Goal: Feedback & Contribution: Submit feedback/report problem

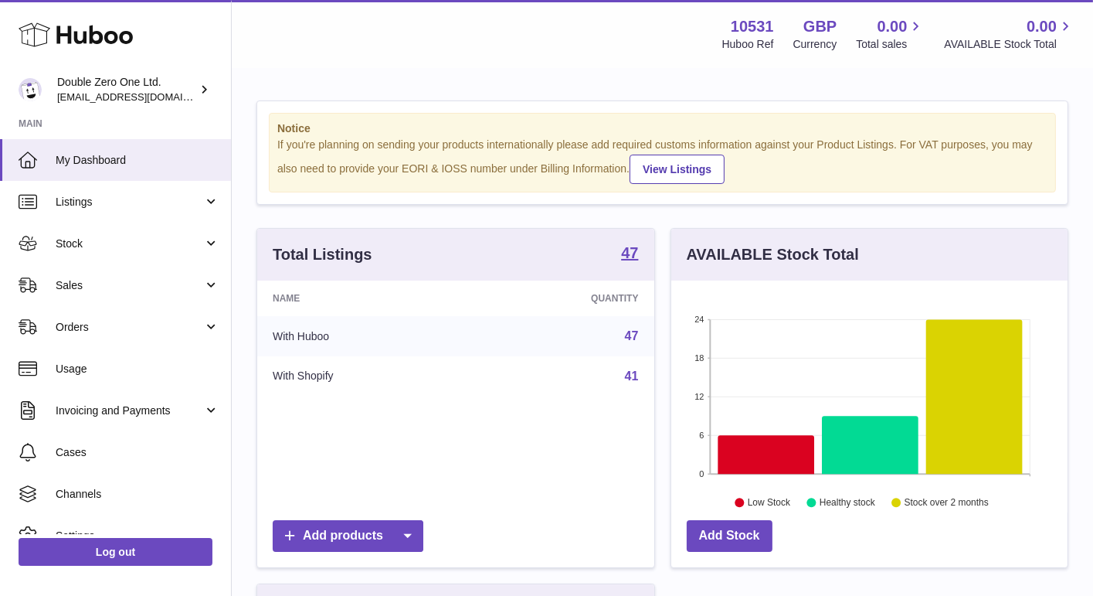
scroll to position [240, 397]
click at [86, 325] on span "Orders" at bounding box center [130, 327] width 148 height 15
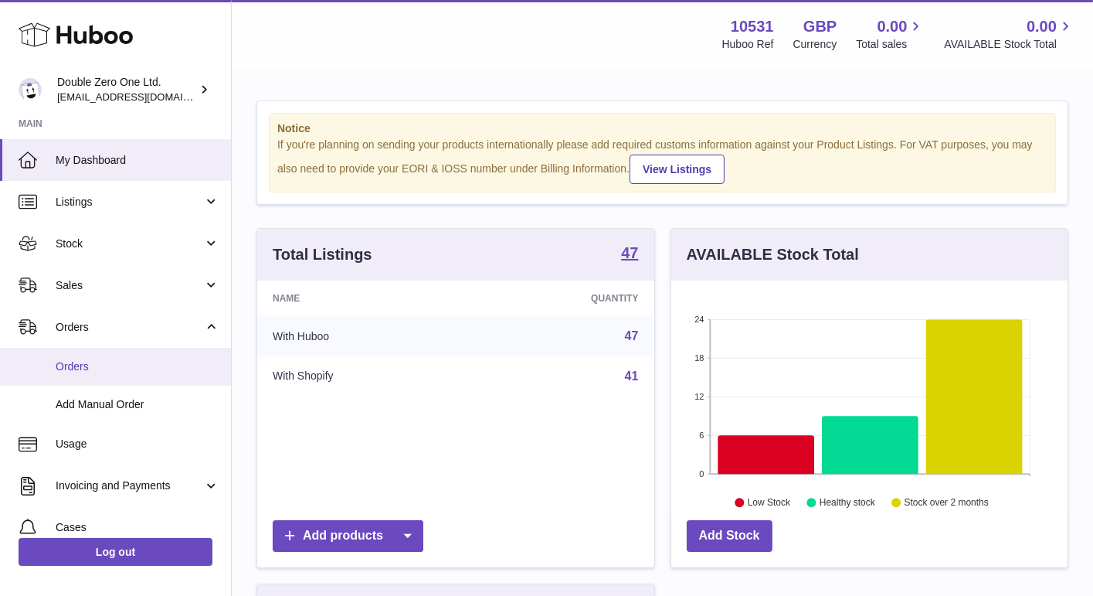
click at [136, 367] on span "Orders" at bounding box center [138, 366] width 164 height 15
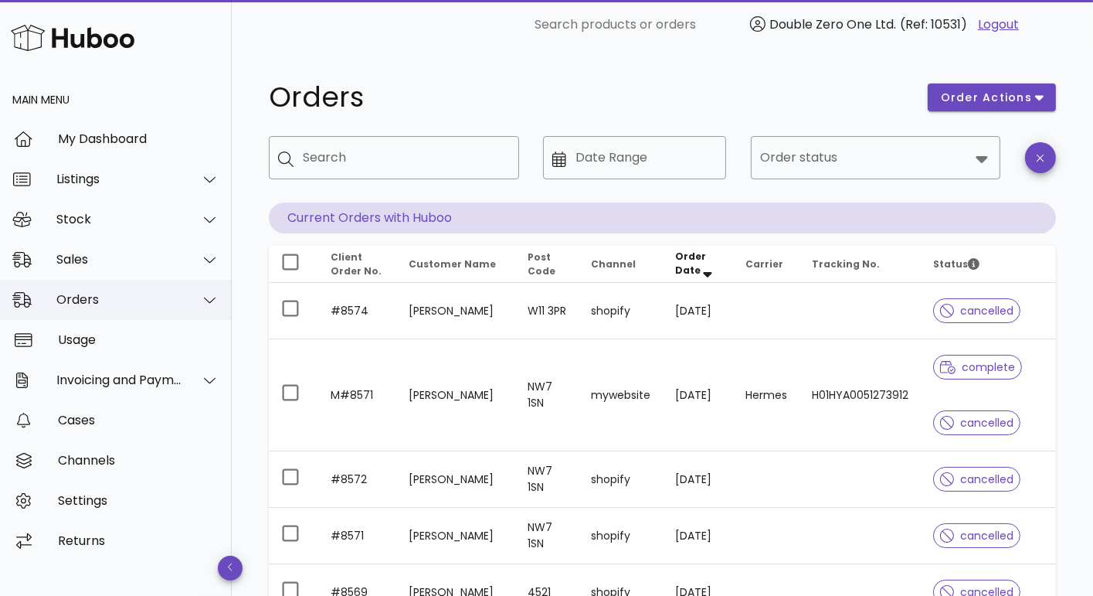
click at [148, 308] on div "Orders" at bounding box center [116, 300] width 232 height 40
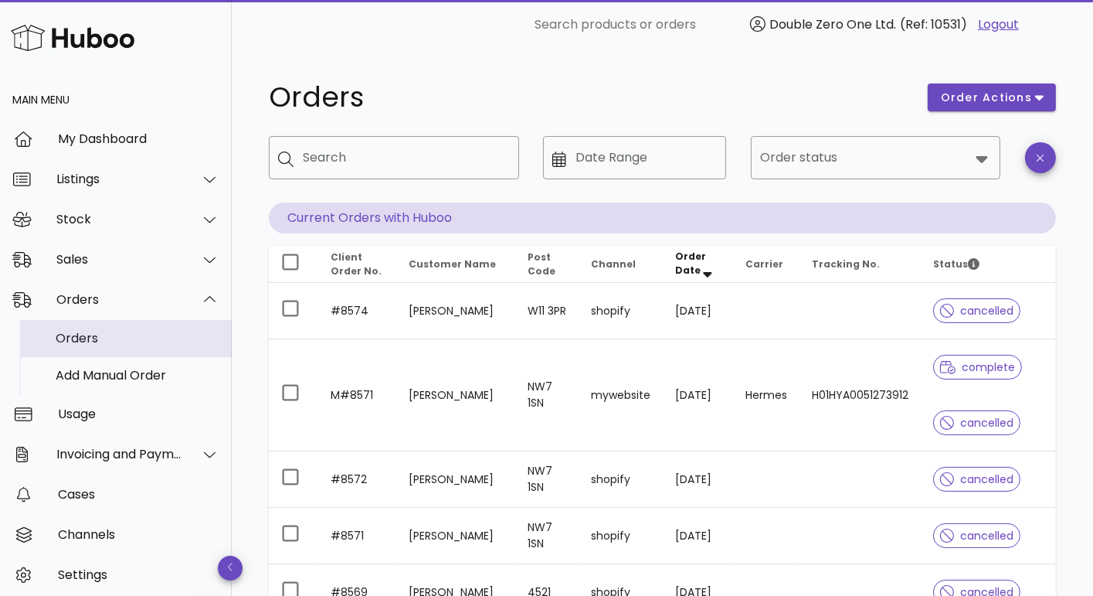
click at [125, 342] on div "Orders" at bounding box center [138, 338] width 164 height 15
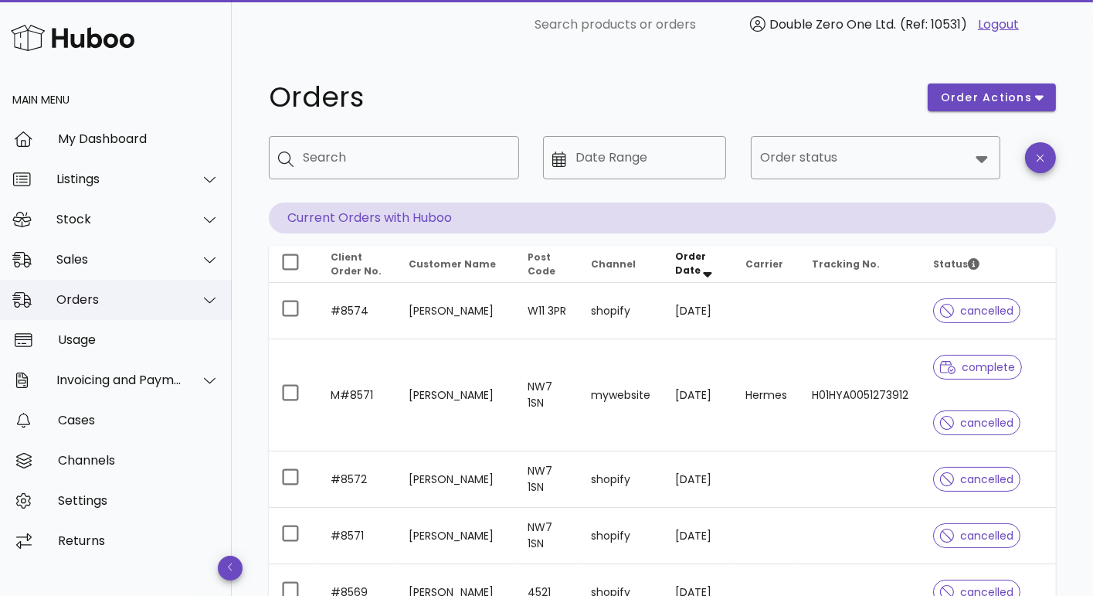
click at [145, 291] on div "Orders" at bounding box center [116, 300] width 232 height 40
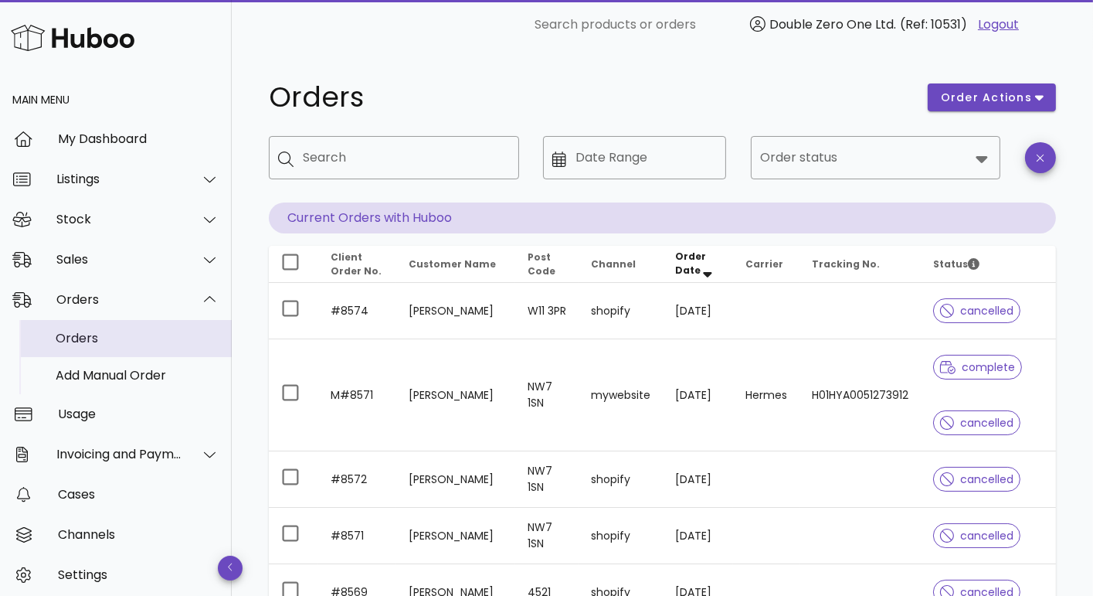
click at [117, 329] on div "Orders" at bounding box center [138, 337] width 164 height 33
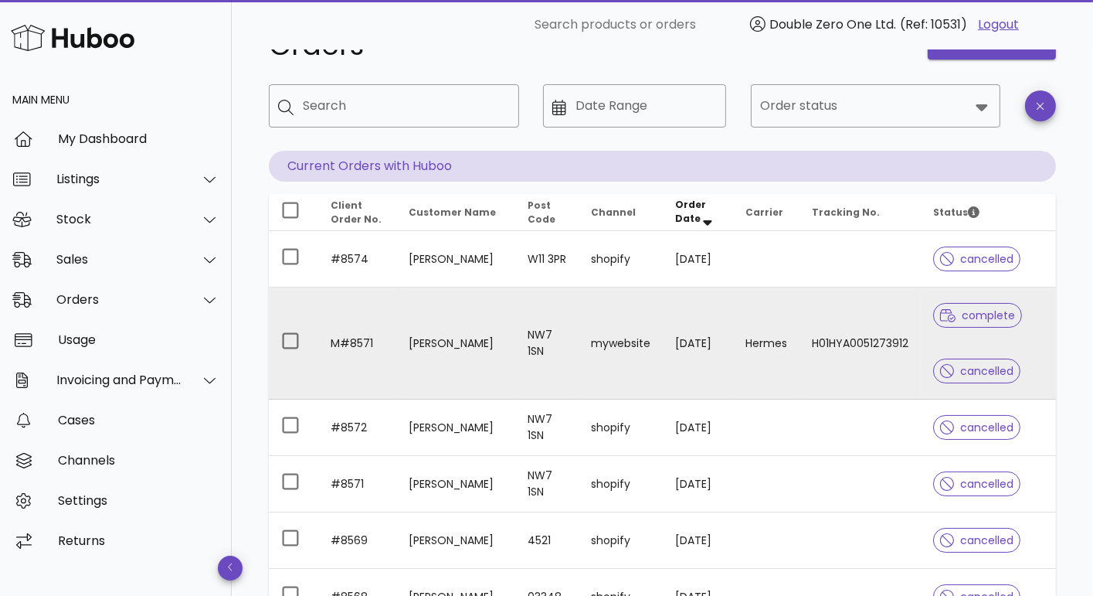
scroll to position [53, 0]
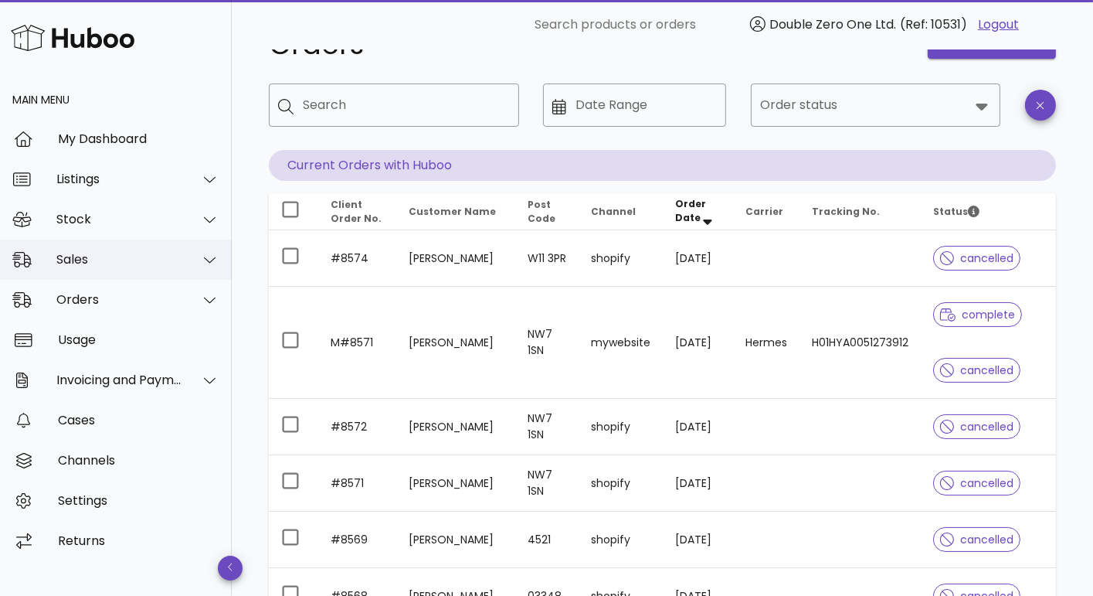
click at [80, 248] on div "Sales" at bounding box center [116, 260] width 232 height 40
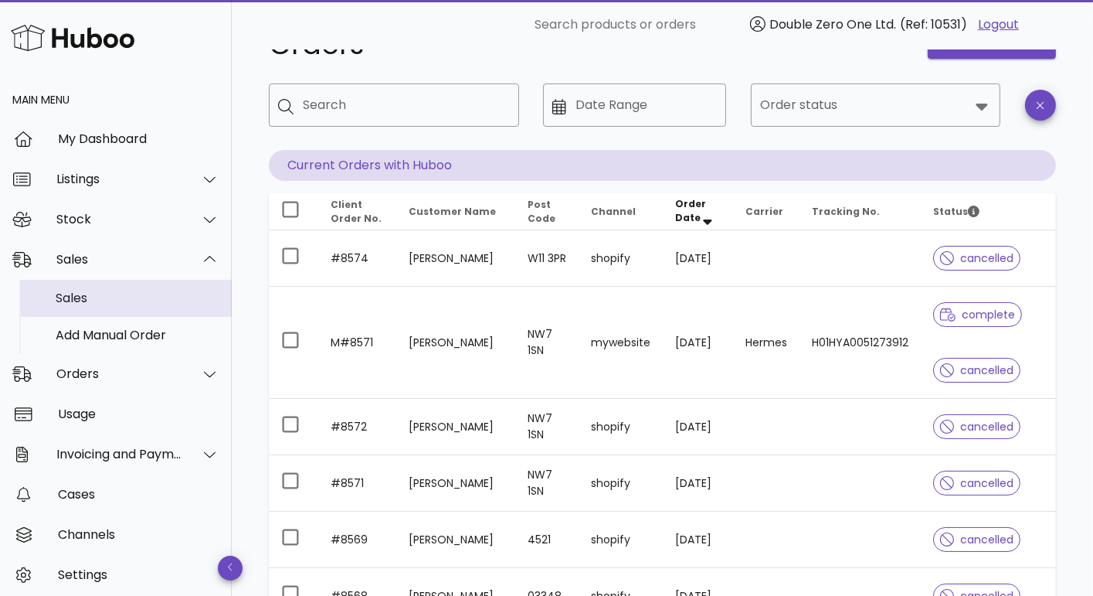
click at [75, 291] on div "Sales" at bounding box center [138, 298] width 164 height 15
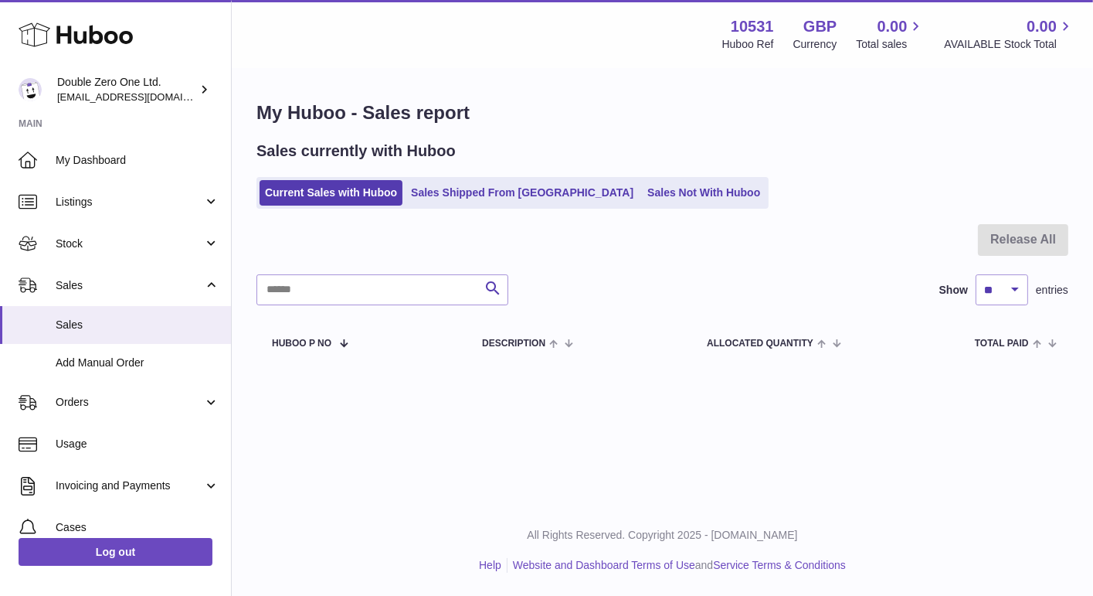
click at [610, 213] on div "My Huboo - Sales report Sales currently with Huboo Current Sales with Huboo Sal…" at bounding box center [663, 232] width 862 height 325
click at [642, 192] on link "Sales Not With Huboo" at bounding box center [704, 192] width 124 height 25
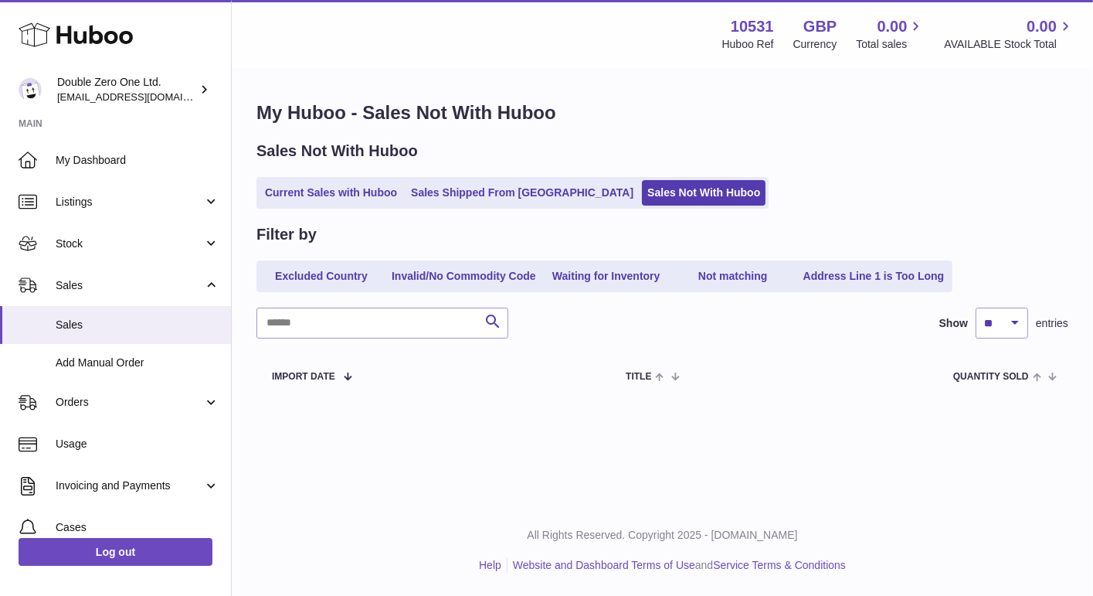
click at [520, 207] on ul "Current Sales with Huboo Sales Shipped From Huboo Sales Not With Huboo" at bounding box center [513, 193] width 512 height 32
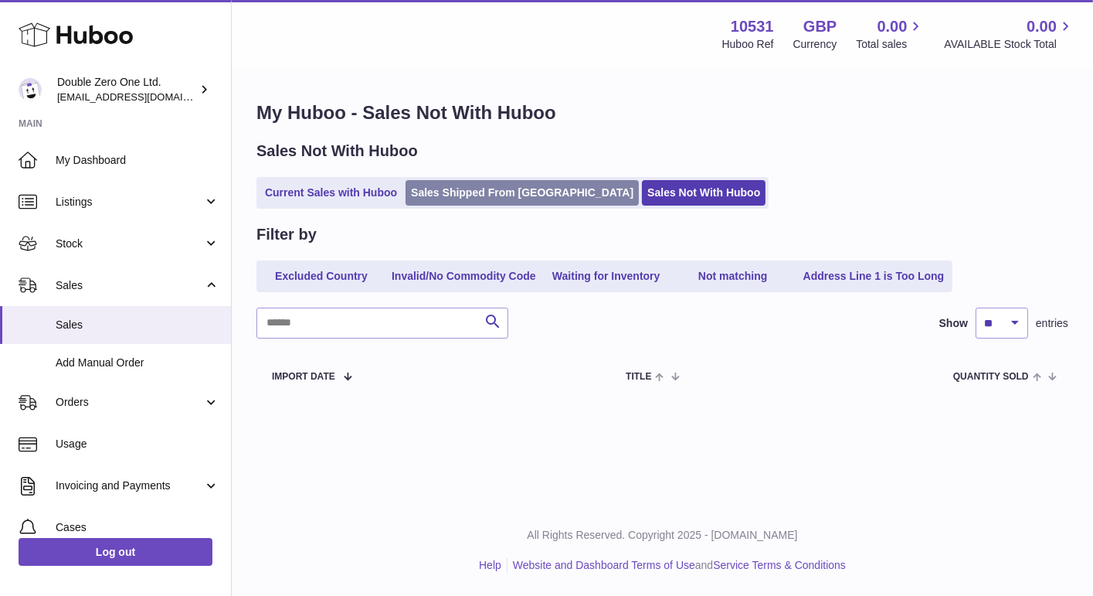
click at [520, 195] on link "Sales Shipped From [GEOGRAPHIC_DATA]" at bounding box center [522, 192] width 233 height 25
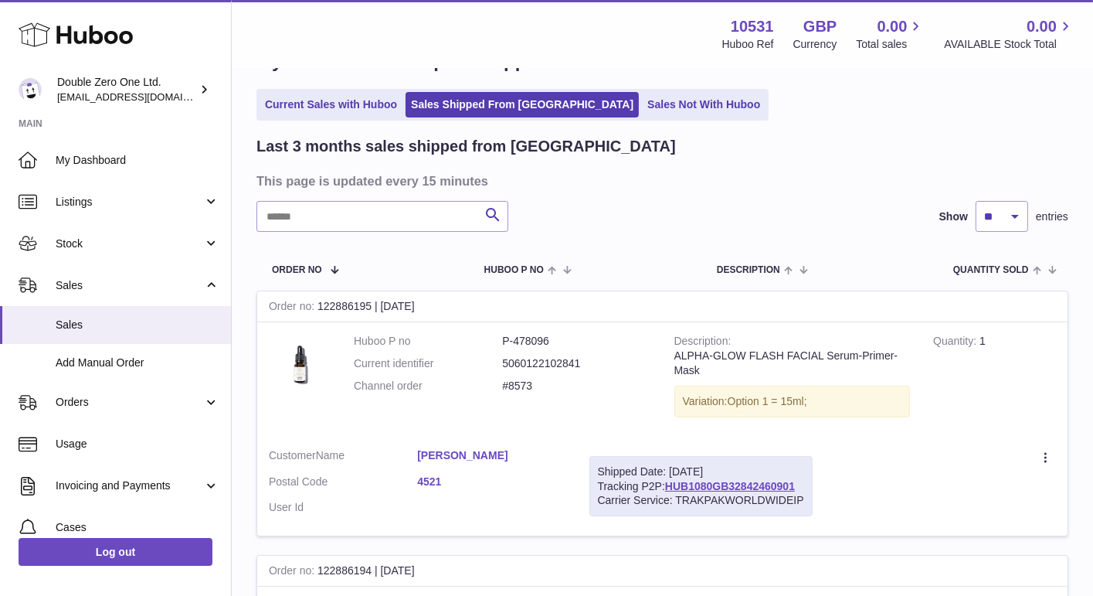
scroll to position [59, 0]
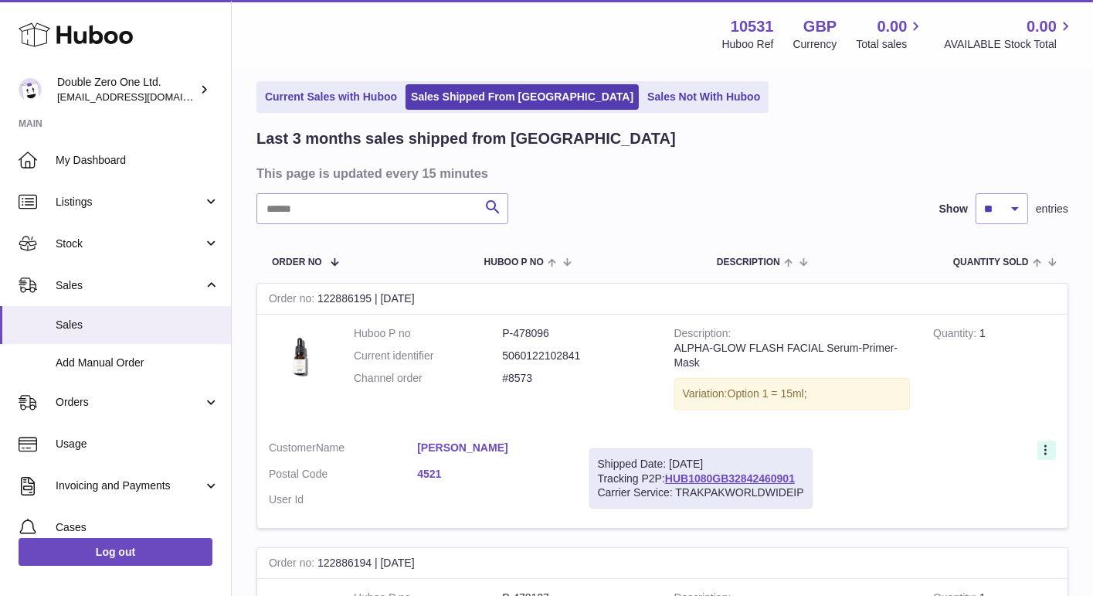
click at [1047, 450] on icon at bounding box center [1046, 449] width 2 height 10
click at [1005, 484] on li "Create a ticket" at bounding box center [979, 483] width 155 height 33
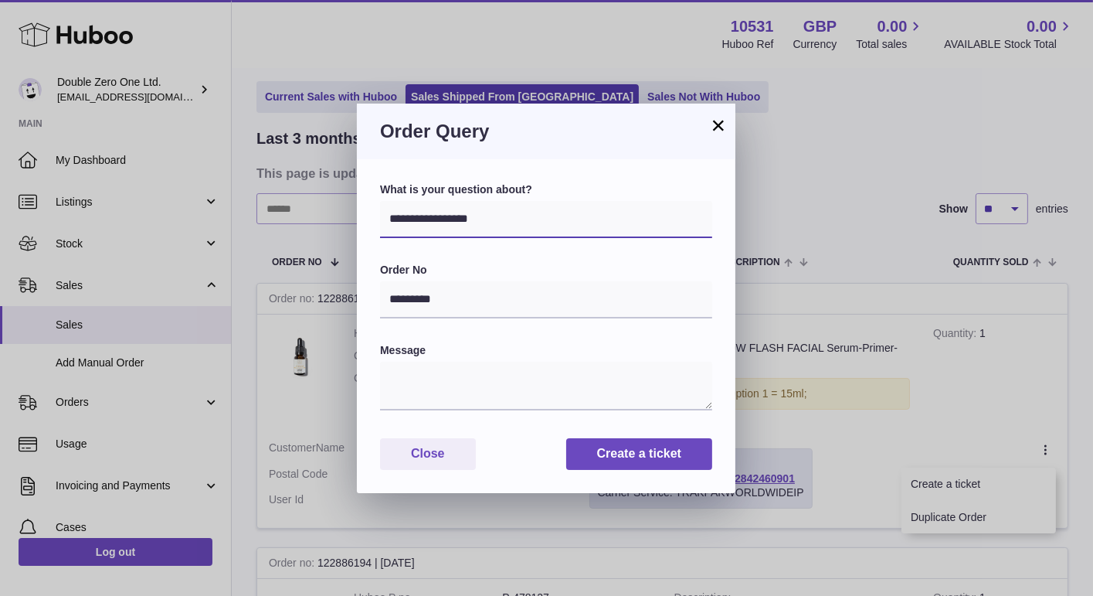
click option "********" at bounding box center [0, 0] width 0 height 0
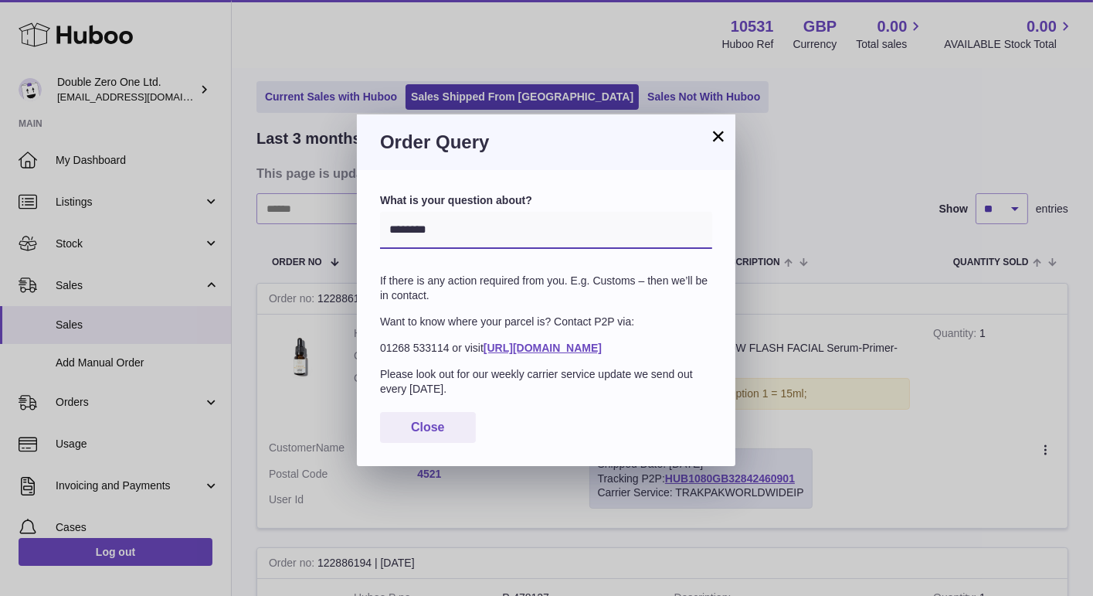
select select "*****"
click option "*****" at bounding box center [0, 0] width 0 height 0
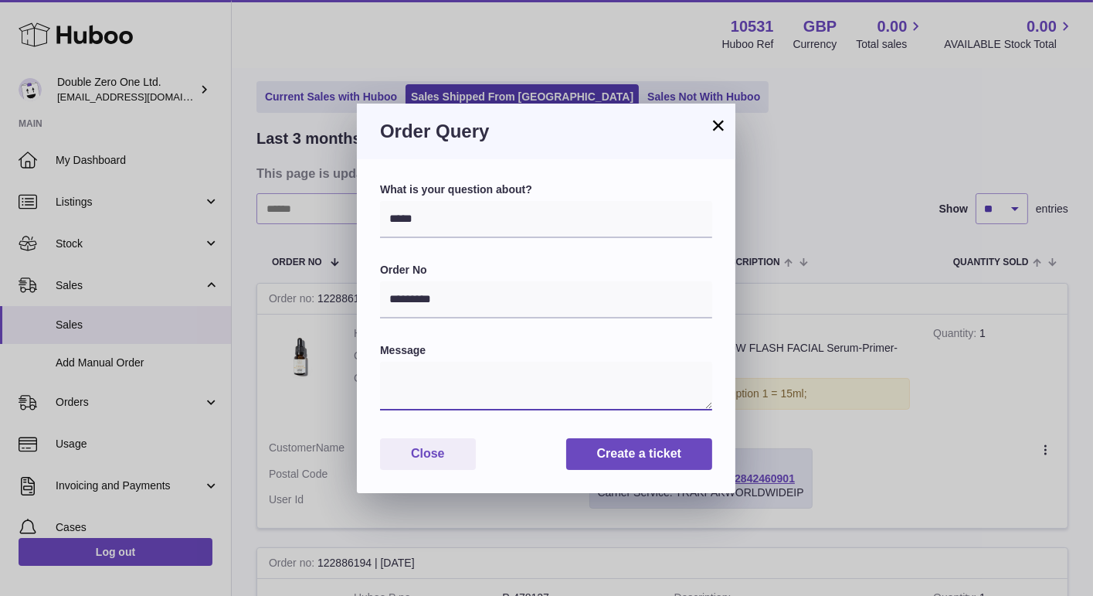
click at [446, 384] on textarea at bounding box center [546, 386] width 332 height 49
type textarea "*"
click at [721, 127] on button "×" at bounding box center [718, 125] width 19 height 19
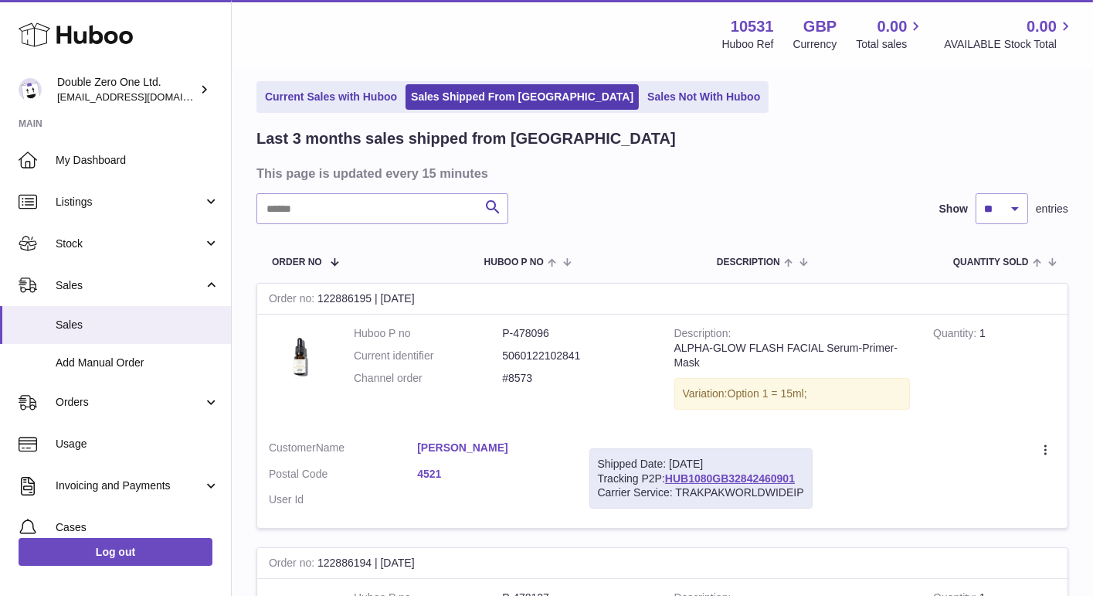
click at [346, 299] on div "Order no 122886195 | [DATE]" at bounding box center [662, 299] width 811 height 31
copy div "122886195"
